Goal: Navigation & Orientation: Find specific page/section

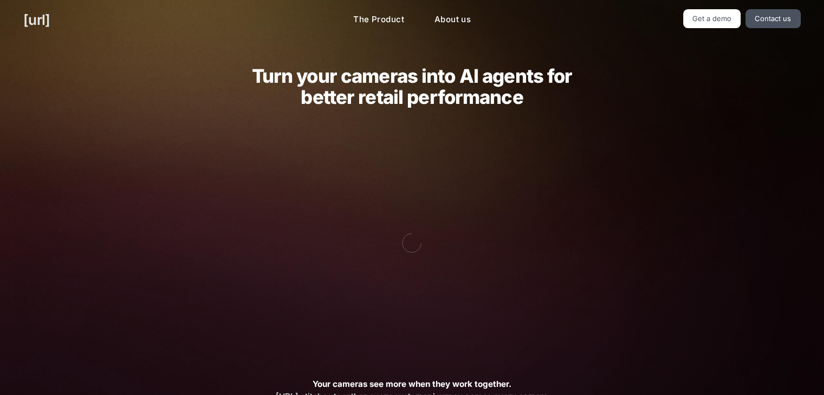
click at [50, 18] on link "[URL]" at bounding box center [36, 19] width 27 height 21
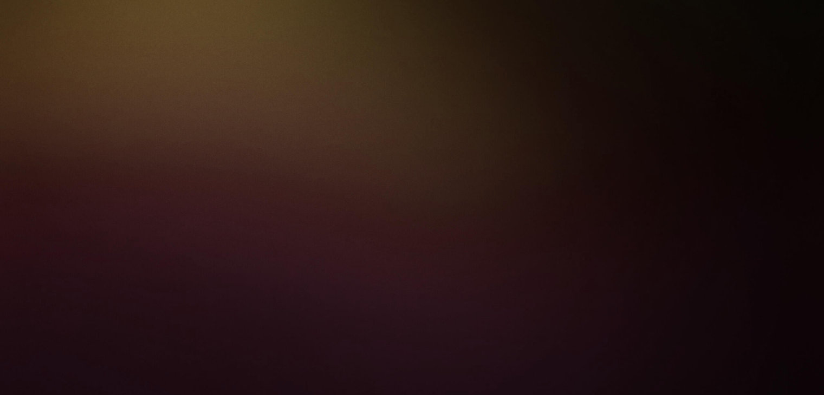
scroll to position [650, 0]
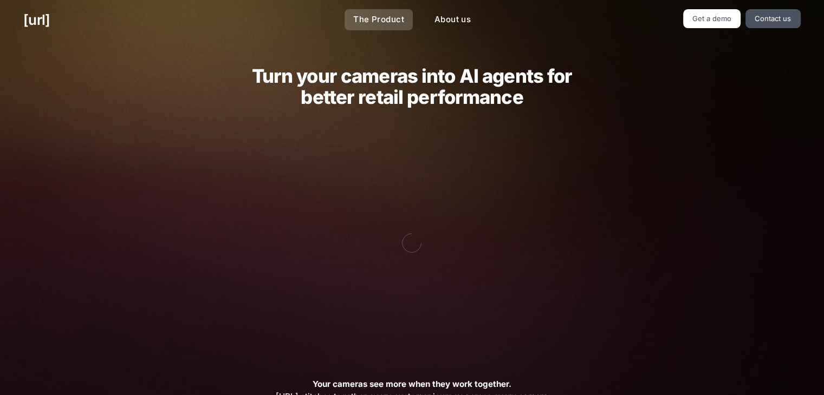
click at [385, 19] on link "The Product" at bounding box center [378, 19] width 68 height 21
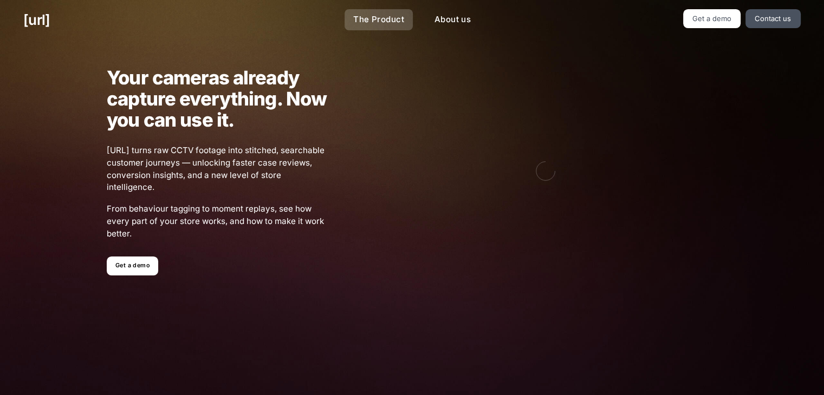
click at [375, 27] on link "The Product" at bounding box center [378, 19] width 68 height 21
